Goal: Find specific page/section: Find specific page/section

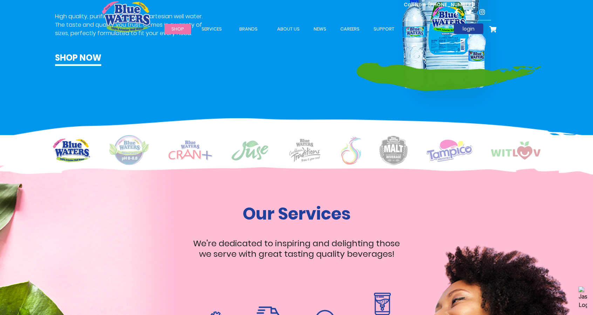
scroll to position [666, 0]
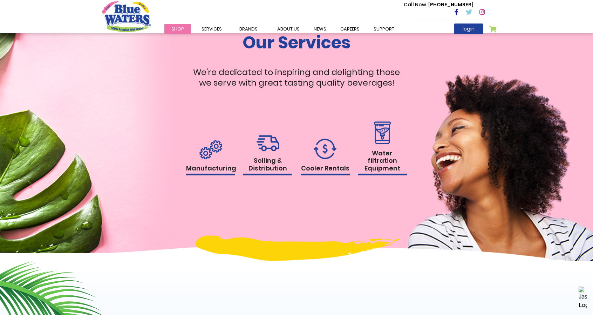
click at [269, 157] on h1 "Selling & Distribution" at bounding box center [267, 166] width 49 height 19
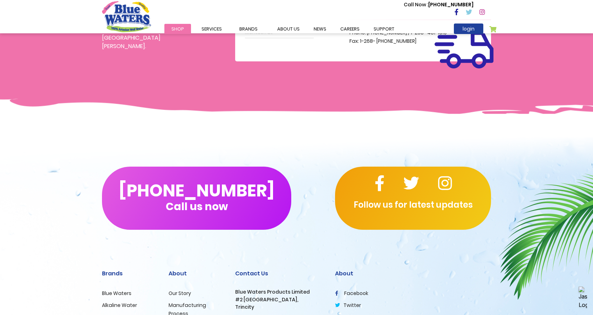
scroll to position [453, 0]
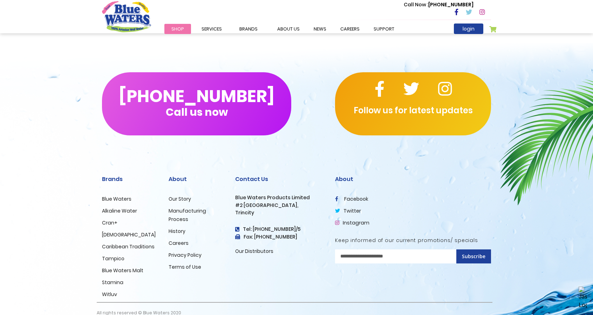
click at [109, 219] on link "Cran+" at bounding box center [109, 222] width 15 height 7
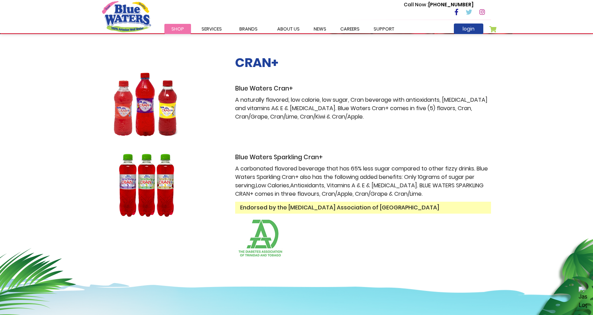
scroll to position [105, 0]
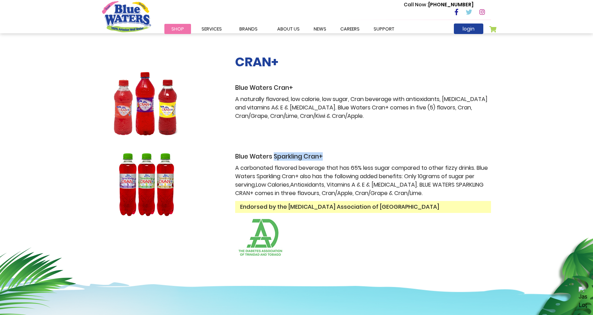
drag, startPoint x: 273, startPoint y: 155, endPoint x: 326, endPoint y: 158, distance: 53.0
click at [326, 158] on h3 "Blue Waters Sparkling Cran+" at bounding box center [363, 156] width 256 height 7
copy h3 "Sparkling Cran+"
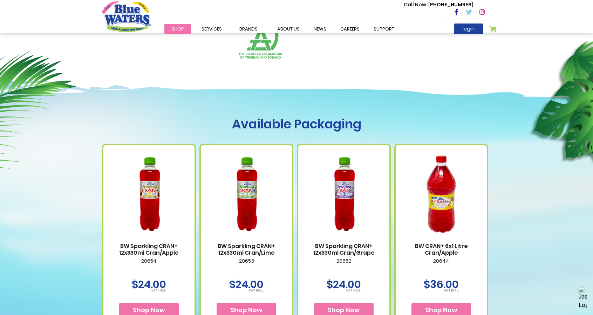
scroll to position [385, 0]
